Goal: Communication & Community: Answer question/provide support

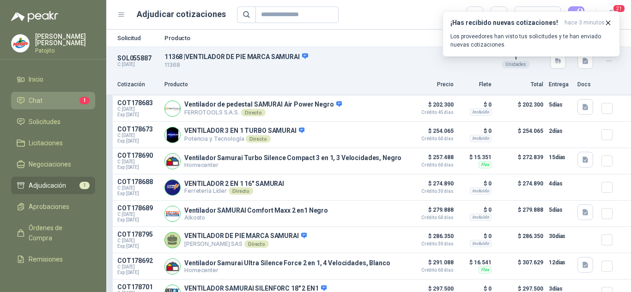
click at [30, 95] on link "Chat 1" at bounding box center [53, 101] width 84 height 18
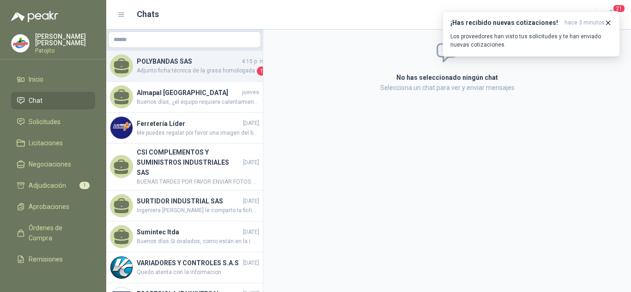
click at [169, 67] on span "Adjunto ficha técnica de la grasa homologada" at bounding box center [196, 71] width 118 height 9
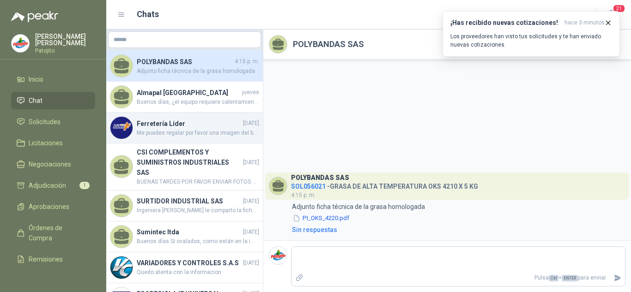
click at [182, 127] on h4 "Ferretería Líder" at bounding box center [189, 124] width 104 height 10
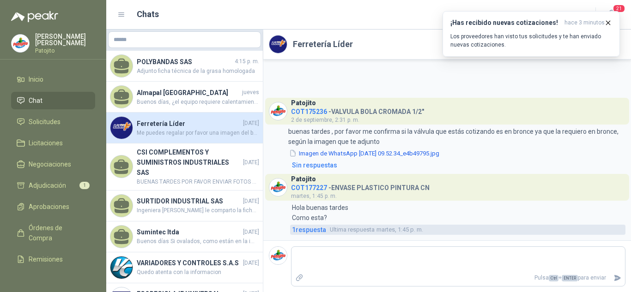
click at [325, 226] on span "1 respuesta" at bounding box center [309, 230] width 34 height 10
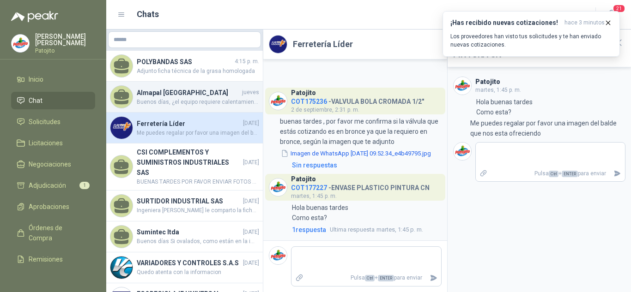
click at [162, 102] on span "Buenos días, ¿el equipo requiere calentamiento o agitación? ¿Algún material de …" at bounding box center [198, 102] width 122 height 9
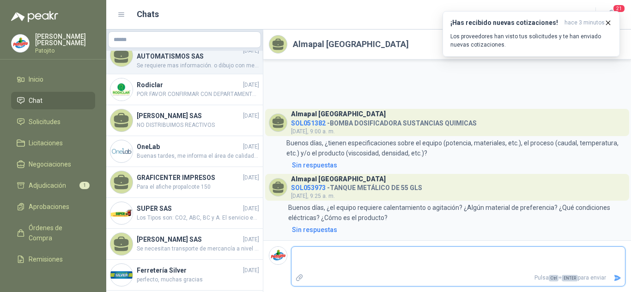
scroll to position [323, 0]
